Goal: Information Seeking & Learning: Find contact information

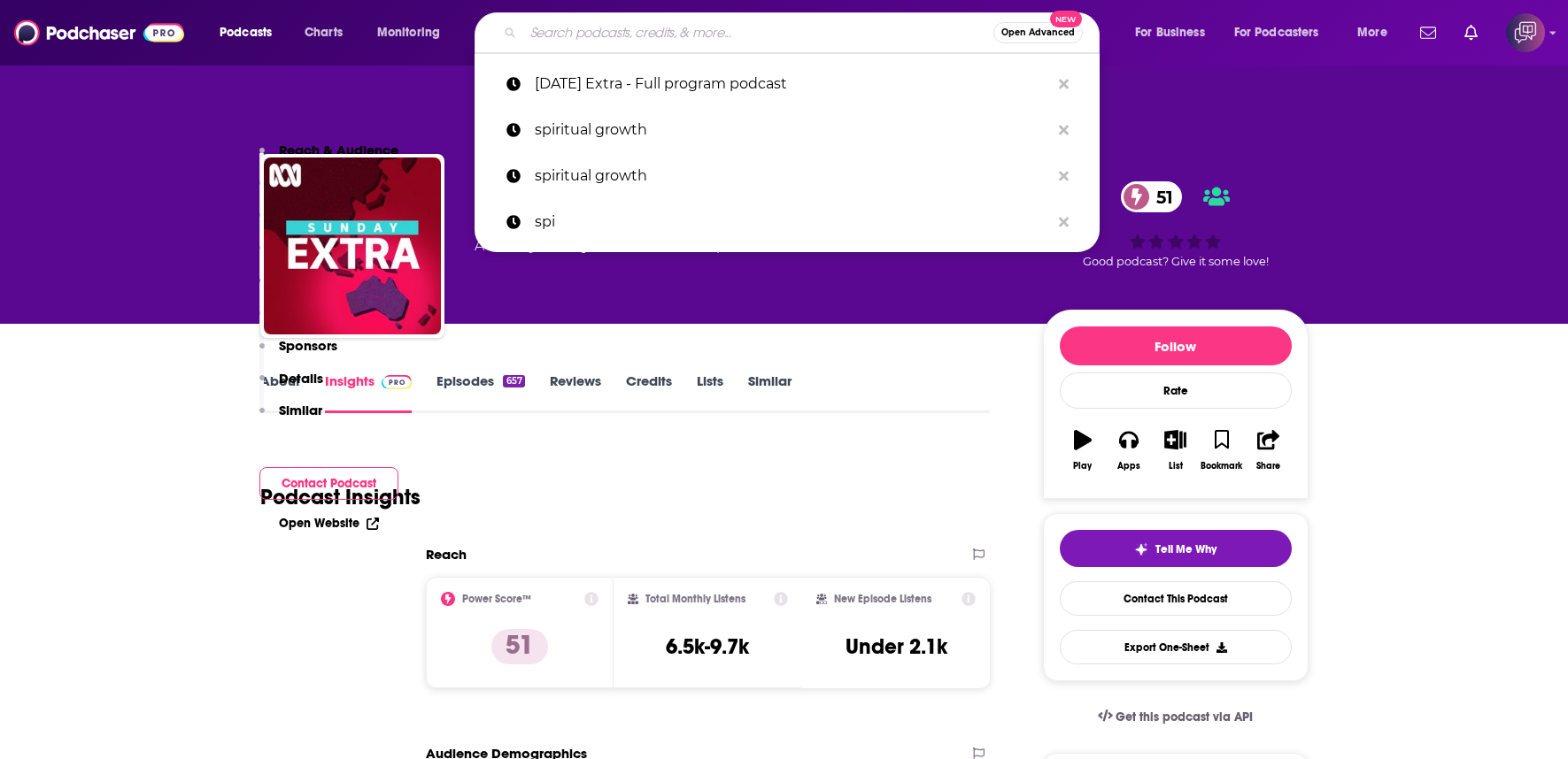
scroll to position [1770, 0]
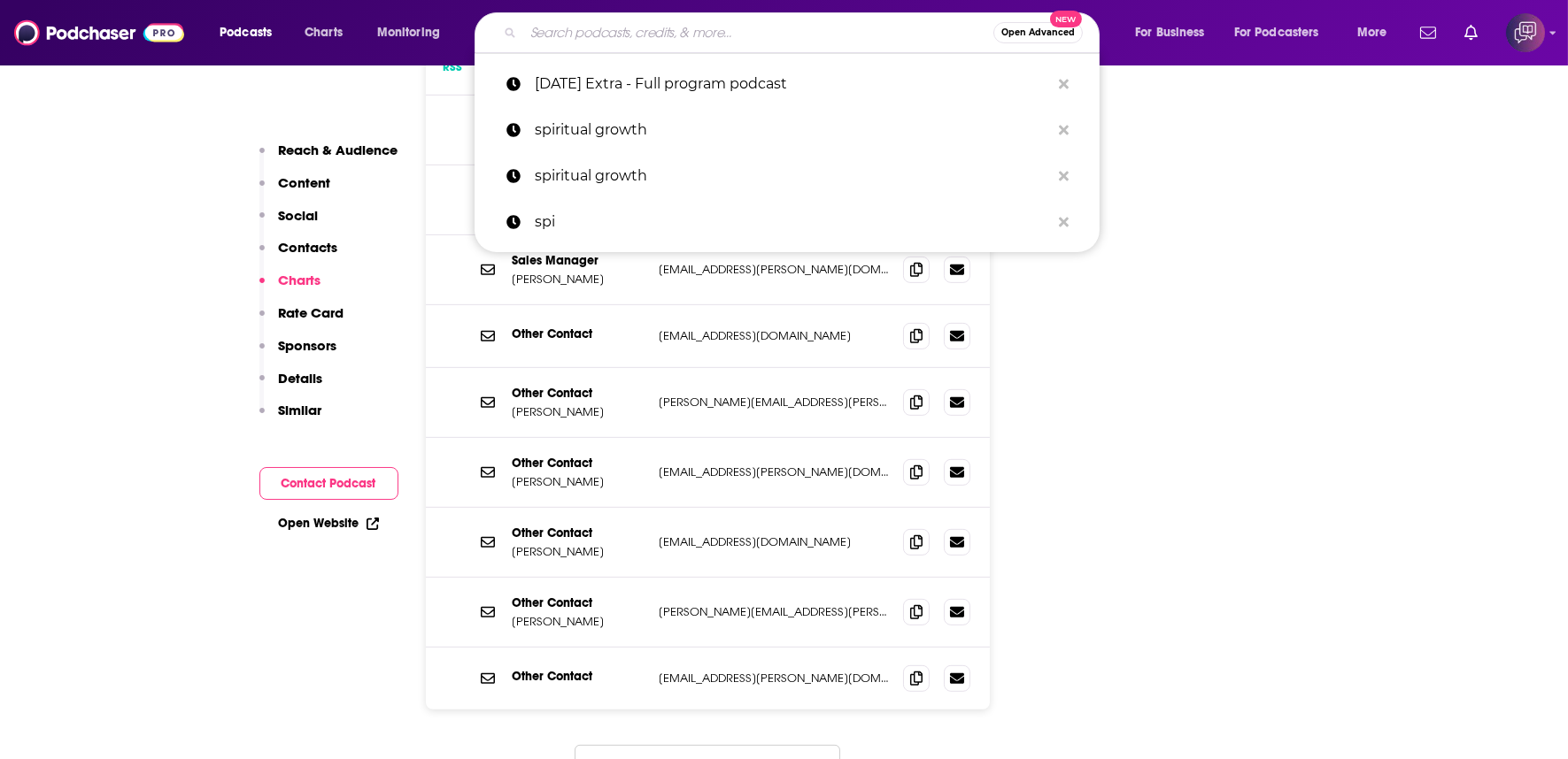
type input "Believe! The American Stream"
drag, startPoint x: 0, startPoint y: 0, endPoint x: 910, endPoint y: 200, distance: 931.7
click at [737, 368] on div "Other Contact Amanda Leong [EMAIL_ADDRESS][PERSON_NAME][DOMAIN_NAME] [PERSON_NA…" at bounding box center [709, 403] width 565 height 70
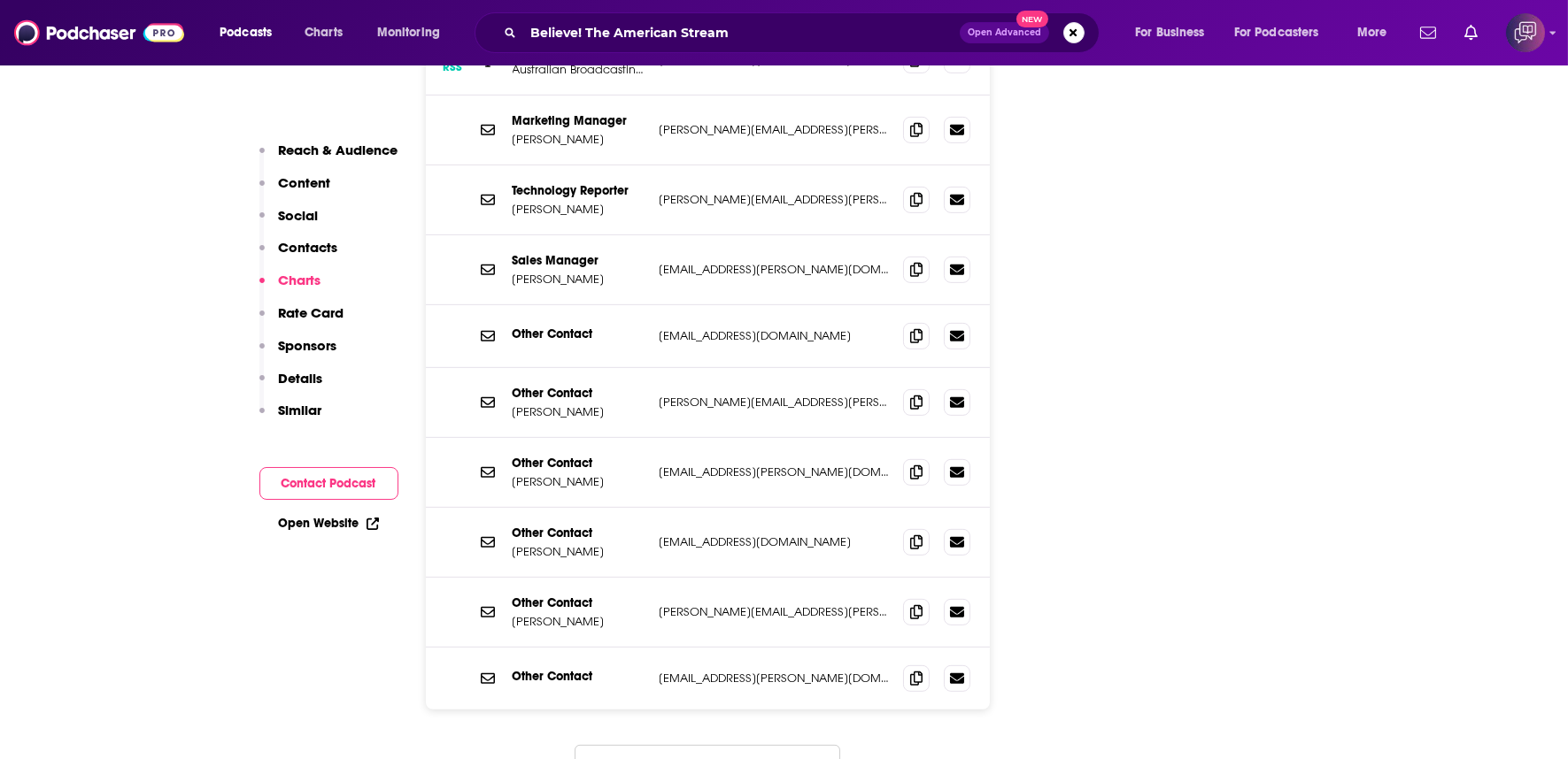
click at [1012, 30] on span "Open Advanced" at bounding box center [1004, 33] width 74 height 9
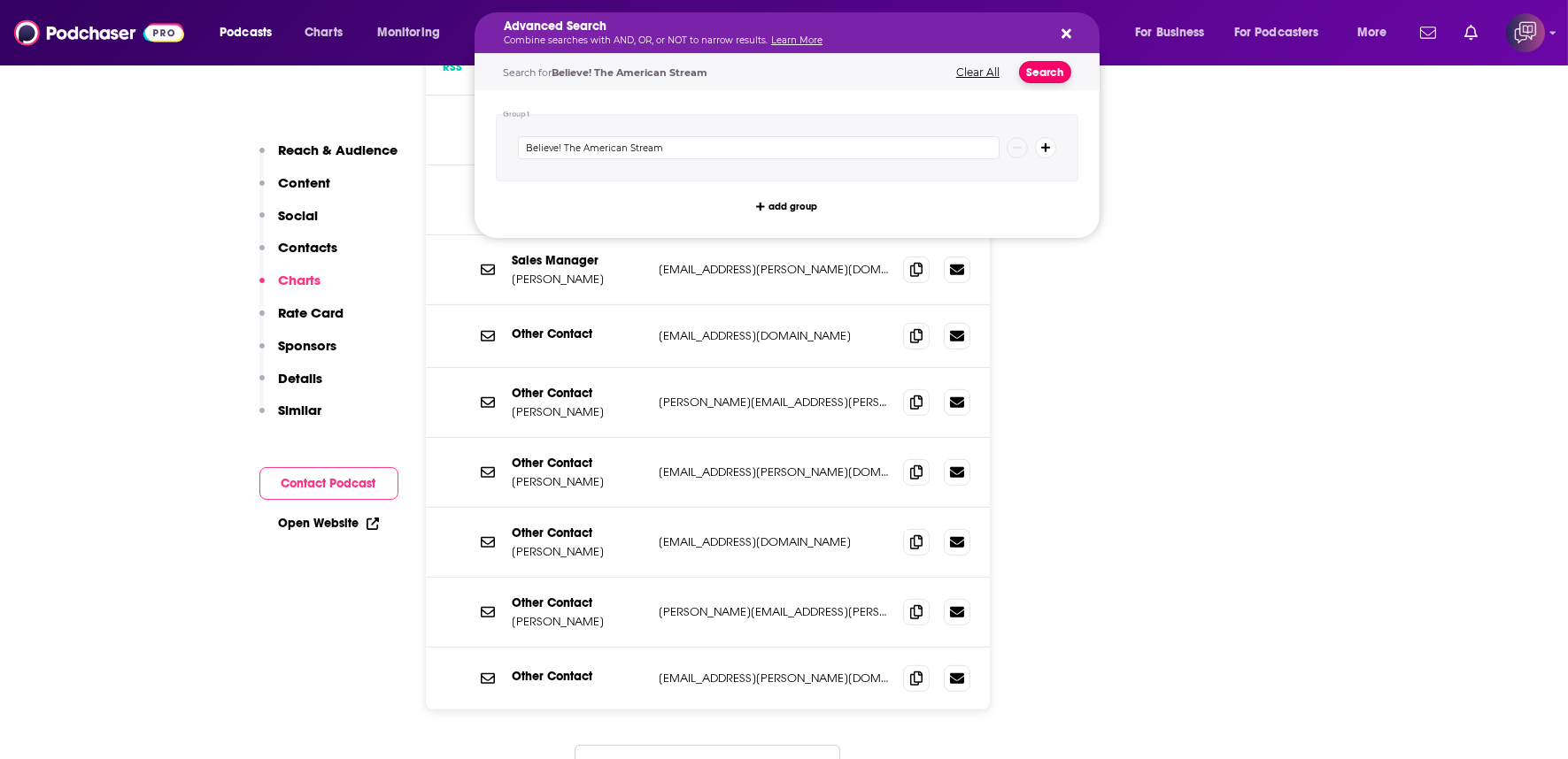
click at [1041, 76] on button "Search" at bounding box center [1045, 72] width 52 height 22
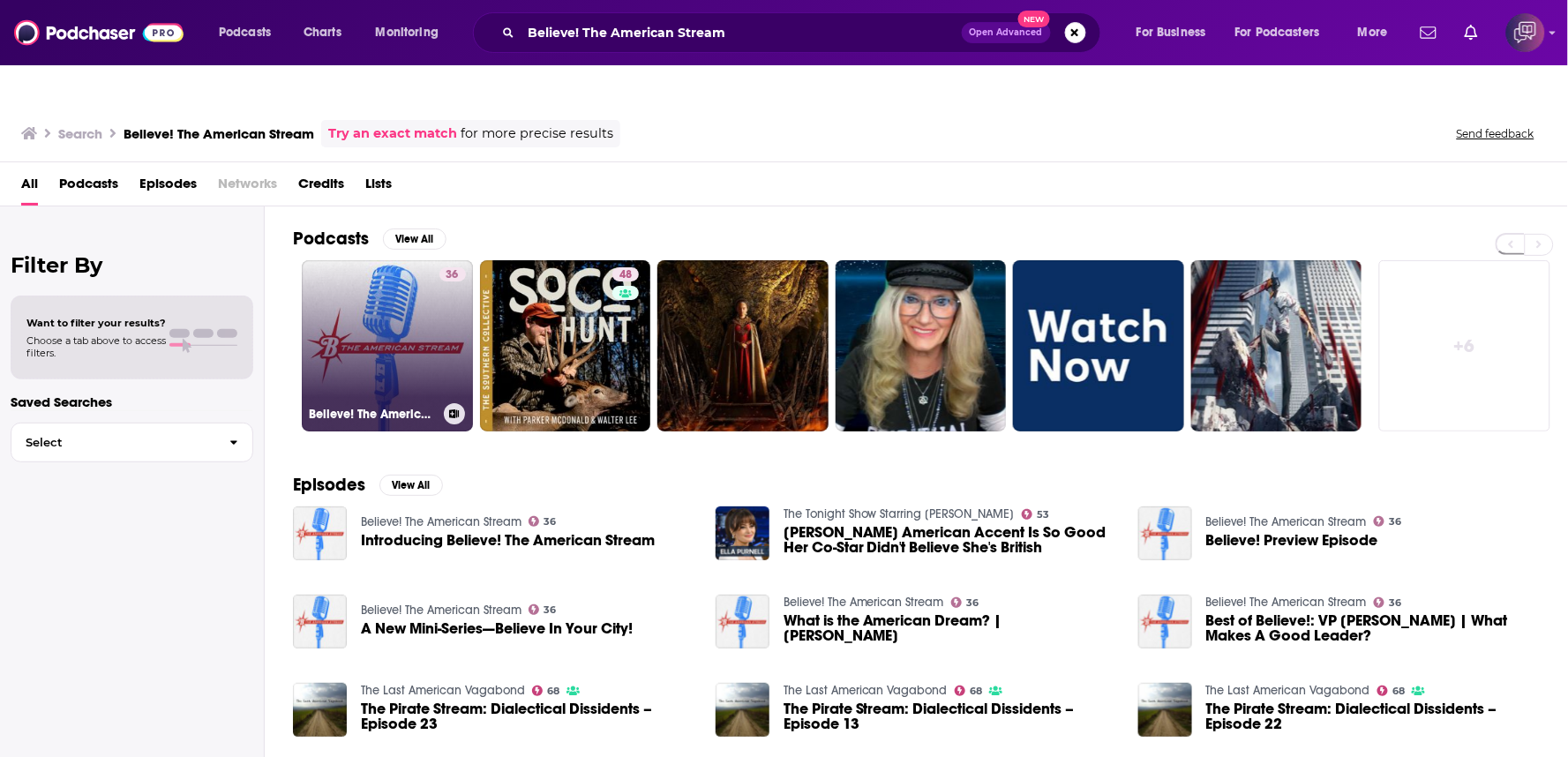
click at [394, 321] on link "36 Believe! The American Stream" at bounding box center [387, 345] width 171 height 171
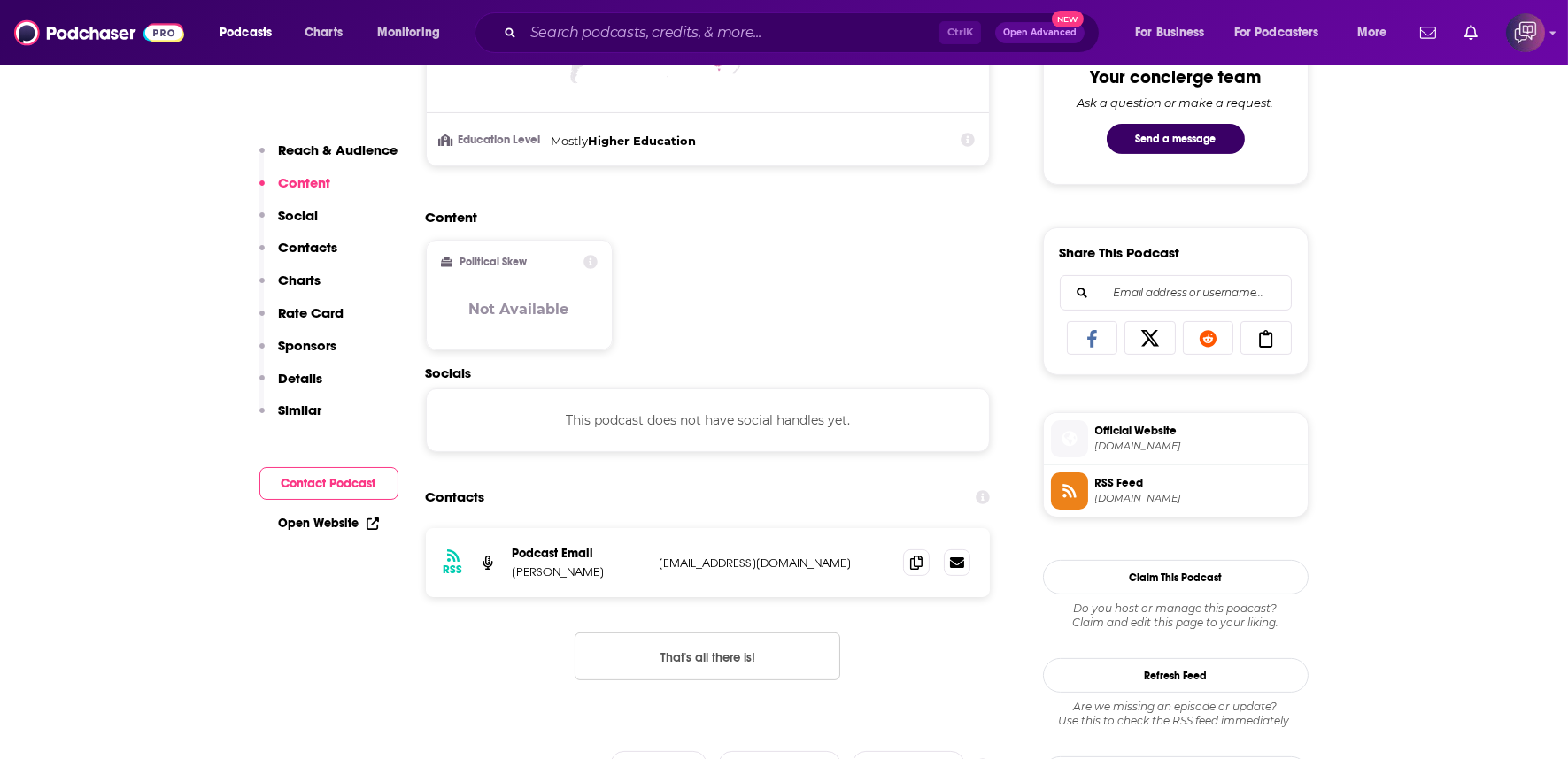
scroll to position [1278, 0]
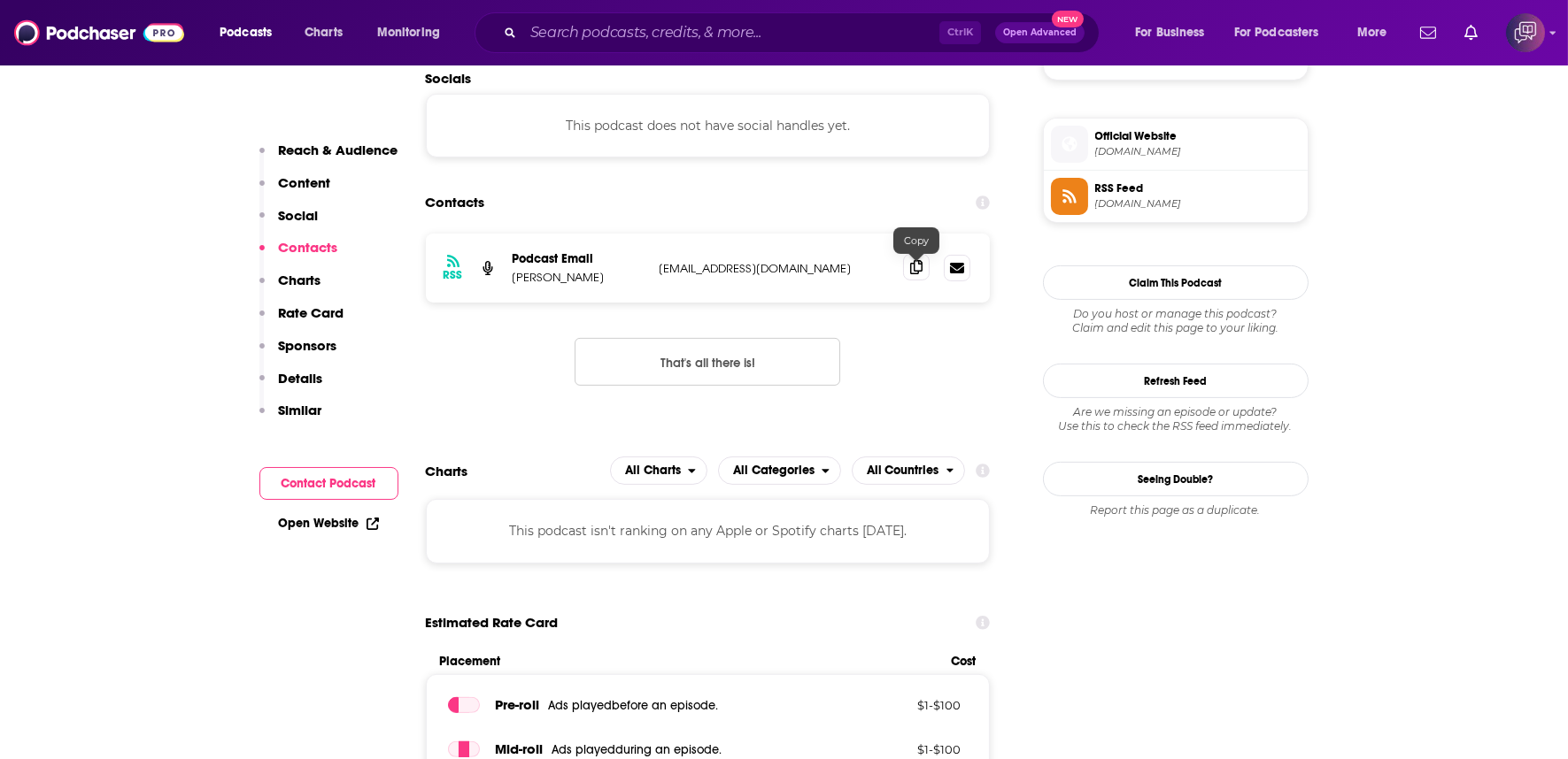
click at [922, 254] on span at bounding box center [916, 267] width 27 height 27
click at [923, 260] on icon at bounding box center [916, 267] width 12 height 14
